Goal: Communication & Community: Connect with others

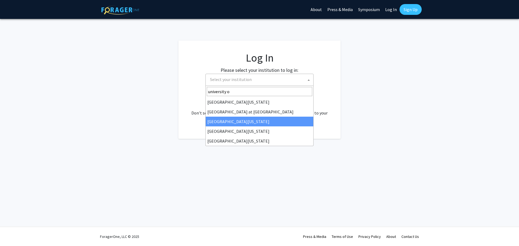
select select
type input "university o"
select select "13"
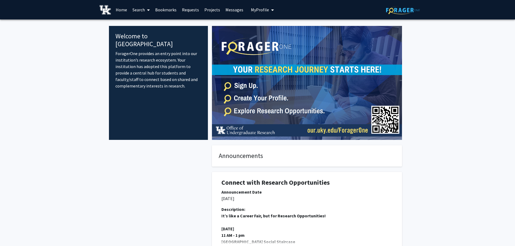
click at [257, 13] on button "My Profile" at bounding box center [262, 9] width 26 height 19
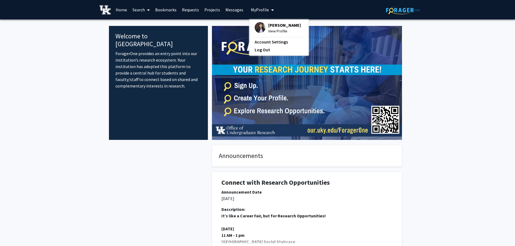
click at [275, 30] on span "View Profile" at bounding box center [284, 31] width 33 height 6
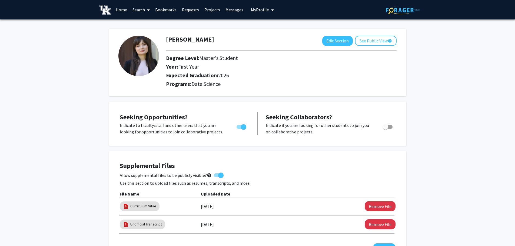
click at [235, 8] on link "Messages" at bounding box center [234, 9] width 23 height 19
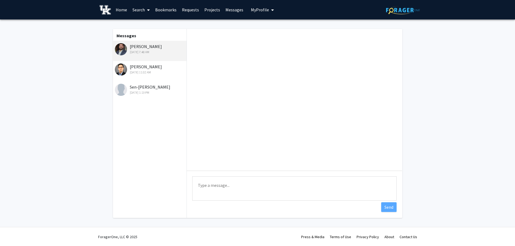
scroll to position [131, 0]
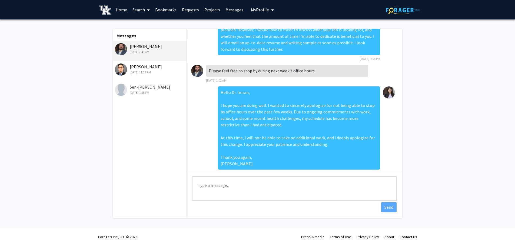
click at [149, 70] on div "Katsutoshi Mizuta Jan 28, 2025 11:02 AM" at bounding box center [150, 69] width 71 height 11
